Goal: Task Accomplishment & Management: Manage account settings

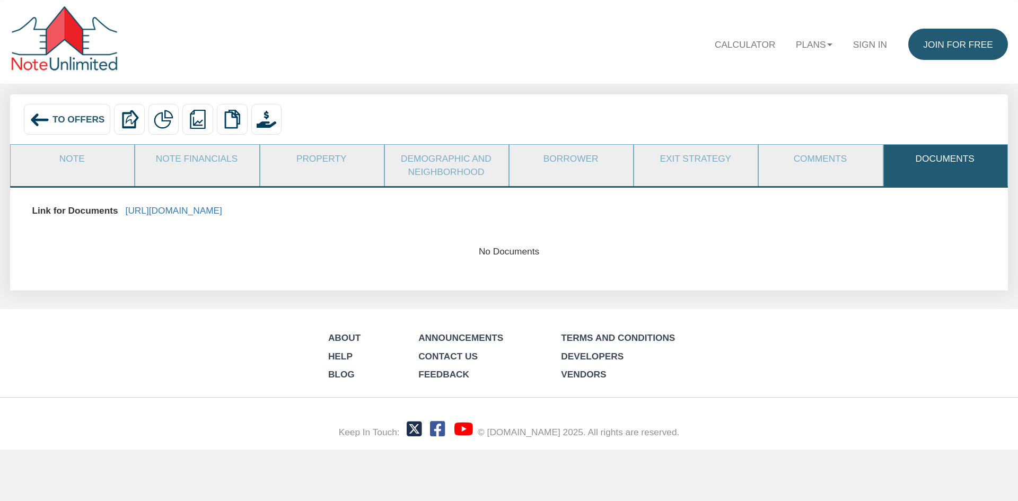
click at [31, 118] on img at bounding box center [40, 120] width 20 height 20
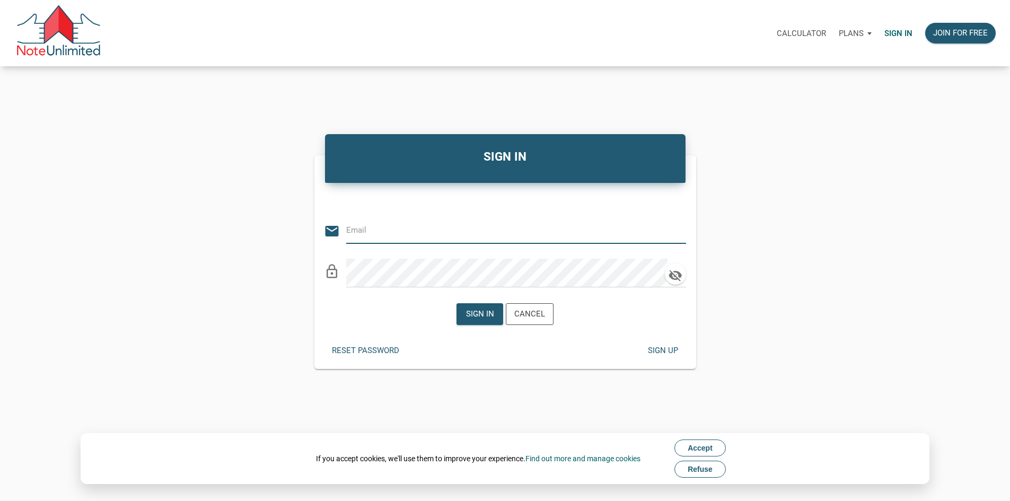
type input "JOHN@PEAKHOMESINC.COM"
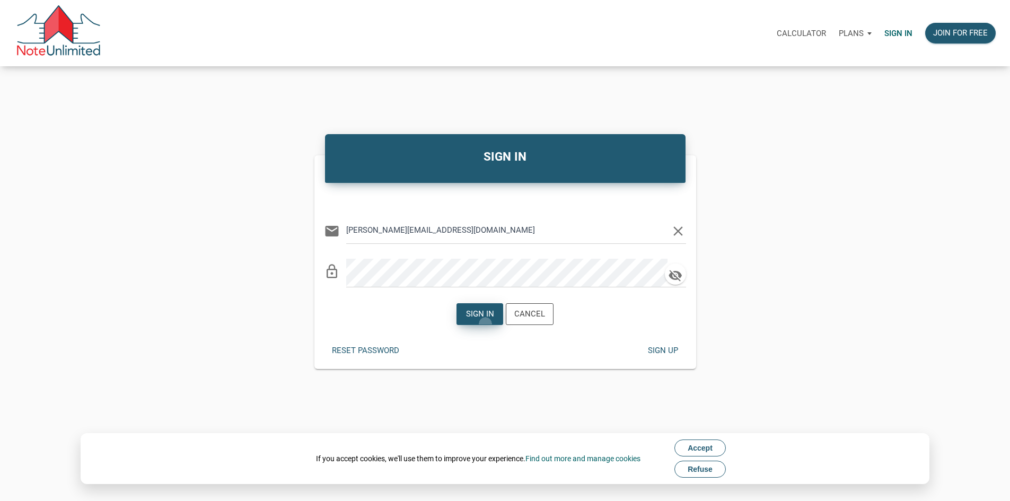
click at [480, 325] on div "Sign in" at bounding box center [480, 314] width 46 height 21
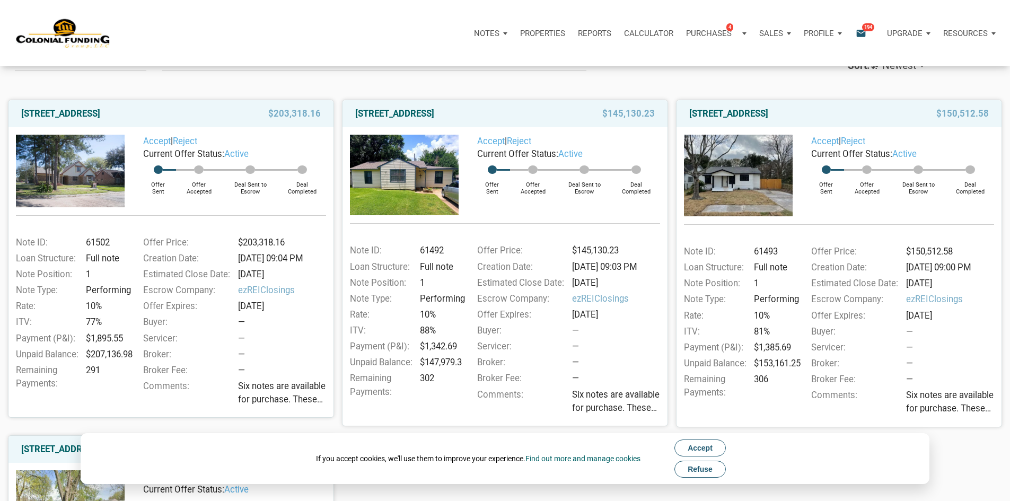
scroll to position [106, 0]
